Goal: Use online tool/utility: Utilize a website feature to perform a specific function

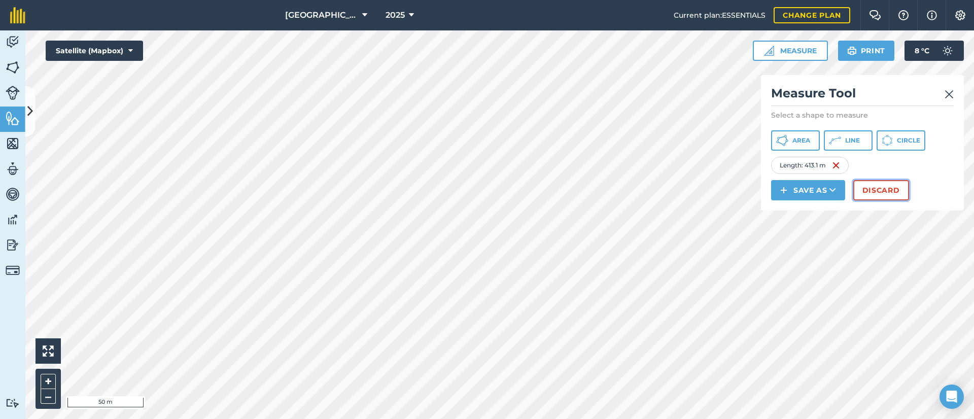
click at [874, 187] on button "Discard" at bounding box center [881, 190] width 56 height 20
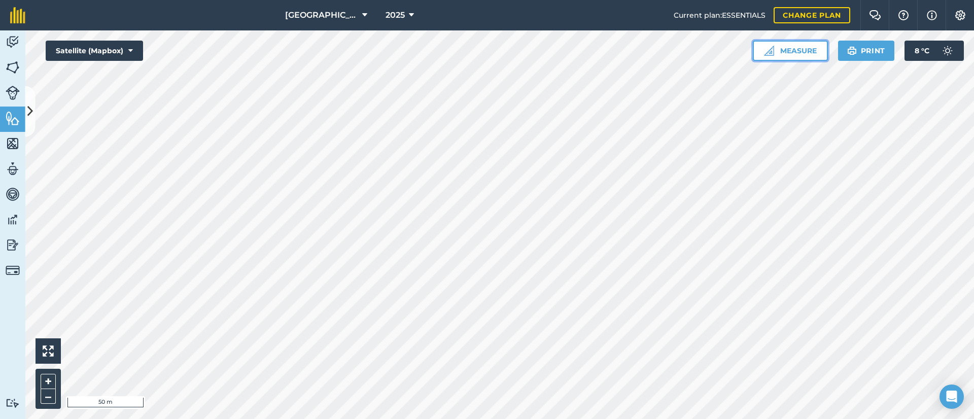
click at [794, 55] on button "Measure" at bounding box center [790, 51] width 75 height 20
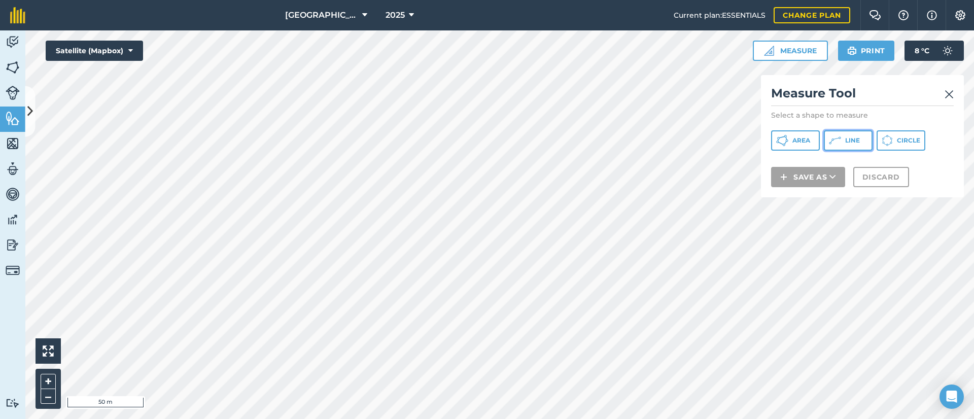
click at [845, 140] on span "Line" at bounding box center [852, 140] width 15 height 8
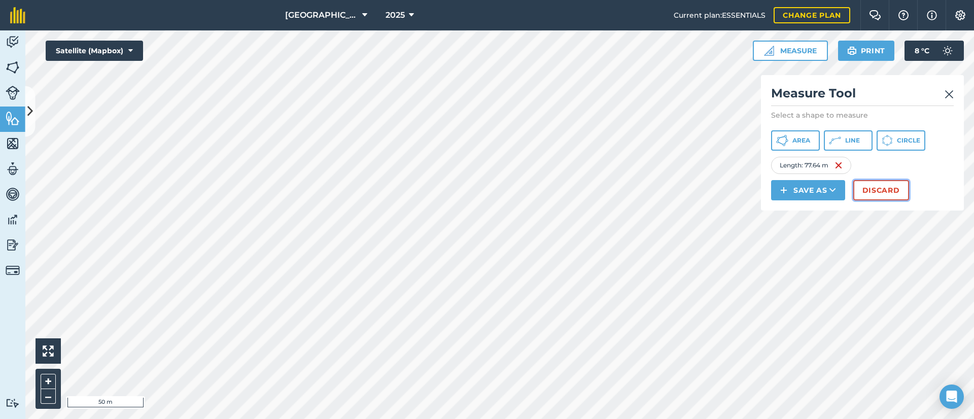
click at [886, 191] on button "Discard" at bounding box center [881, 190] width 56 height 20
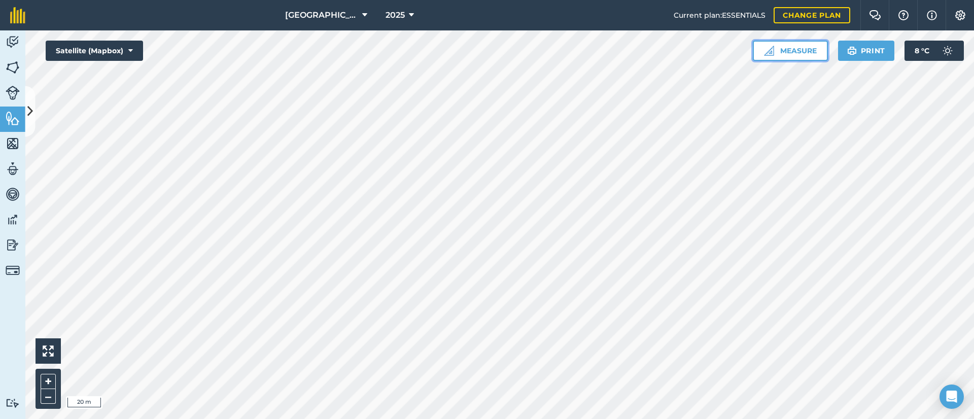
click at [804, 47] on button "Measure" at bounding box center [790, 51] width 75 height 20
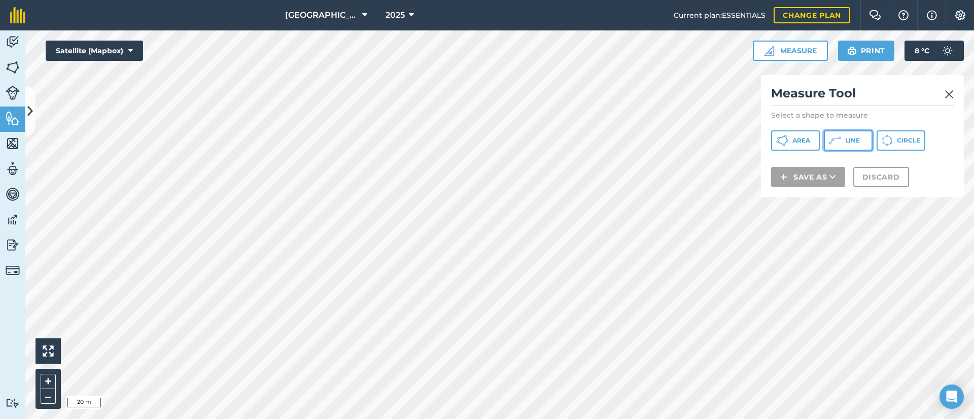
click at [849, 140] on span "Line" at bounding box center [852, 140] width 15 height 8
